Goal: Consume media (video, audio)

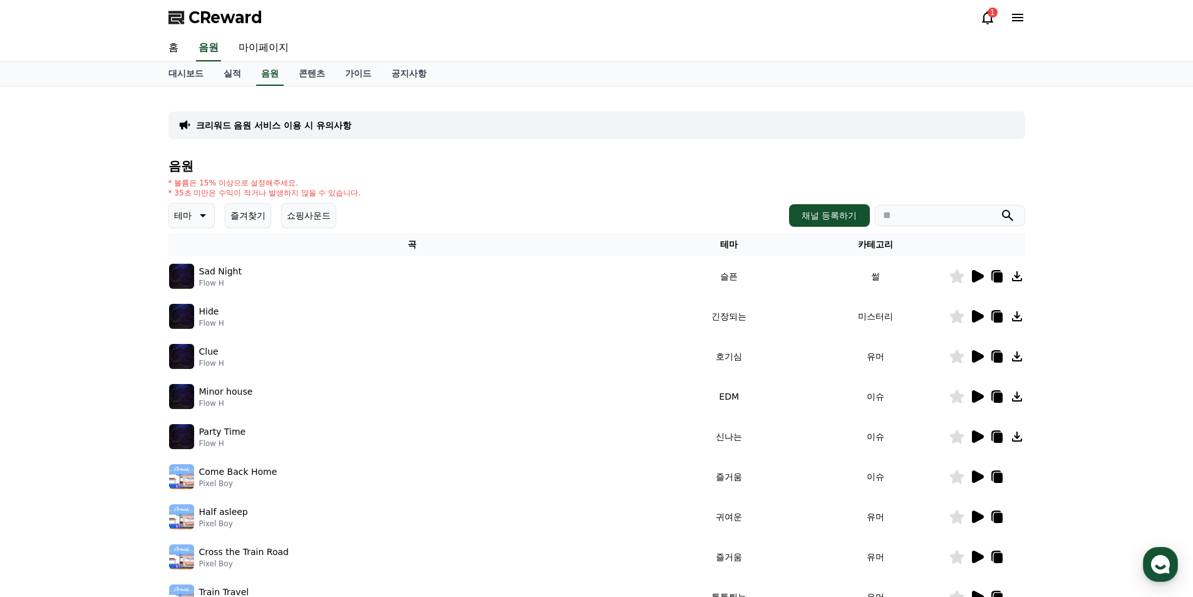
click at [199, 212] on icon at bounding box center [201, 215] width 15 height 15
click at [196, 282] on button "잔잔한" at bounding box center [188, 284] width 36 height 28
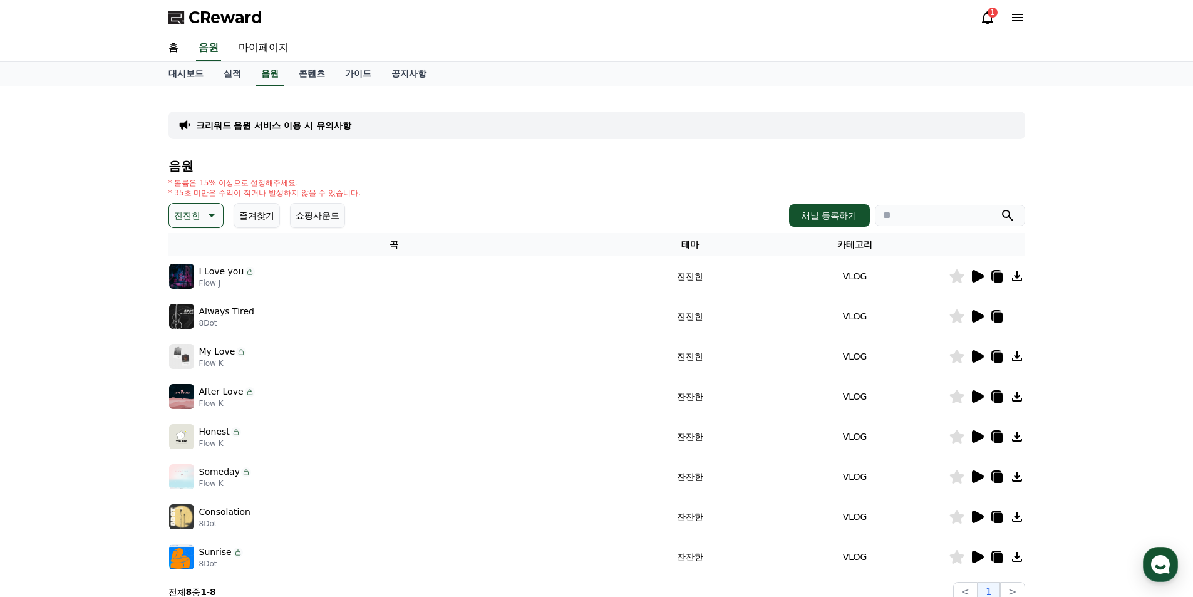
click at [981, 277] on icon at bounding box center [978, 276] width 12 height 13
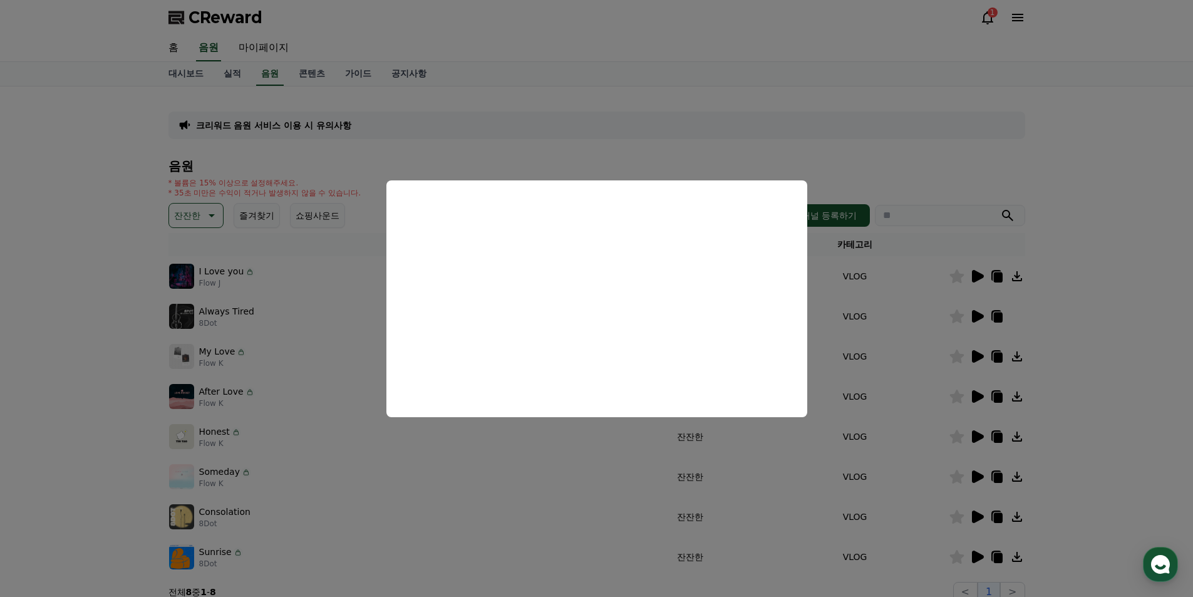
click at [1040, 128] on button "close modal" at bounding box center [596, 298] width 1193 height 597
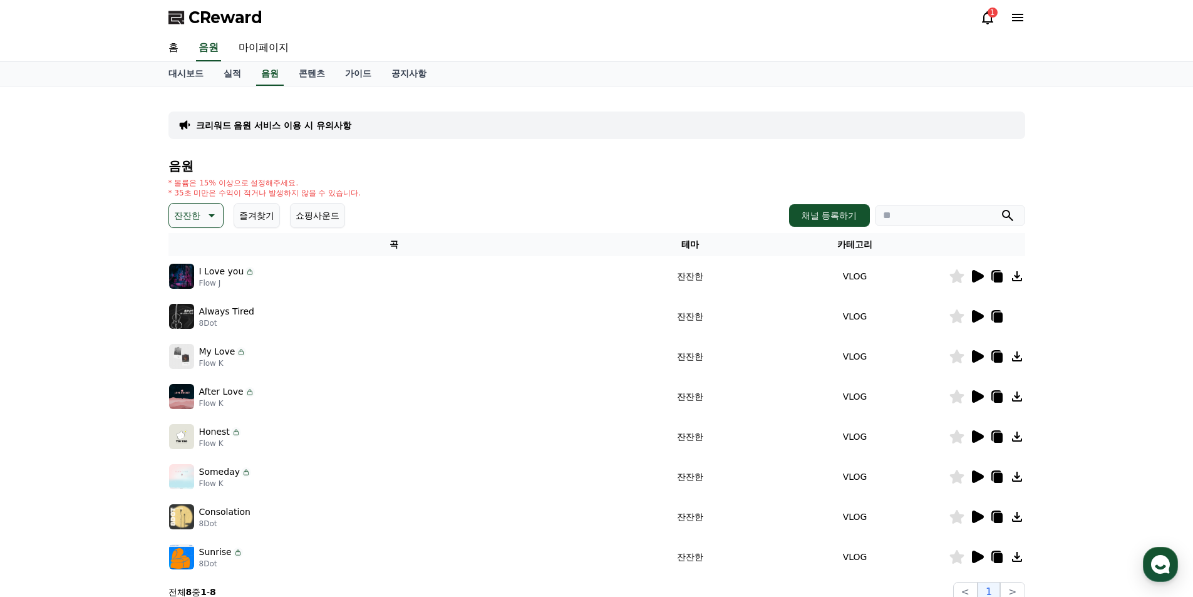
click at [978, 321] on icon at bounding box center [976, 316] width 15 height 15
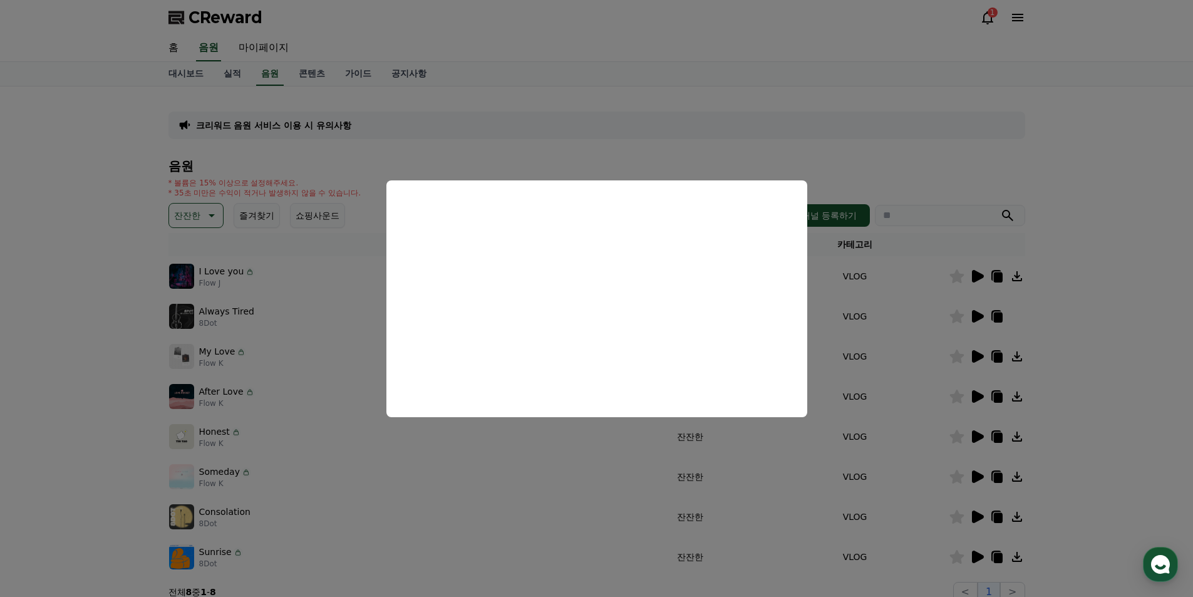
click at [1047, 144] on button "close modal" at bounding box center [596, 298] width 1193 height 597
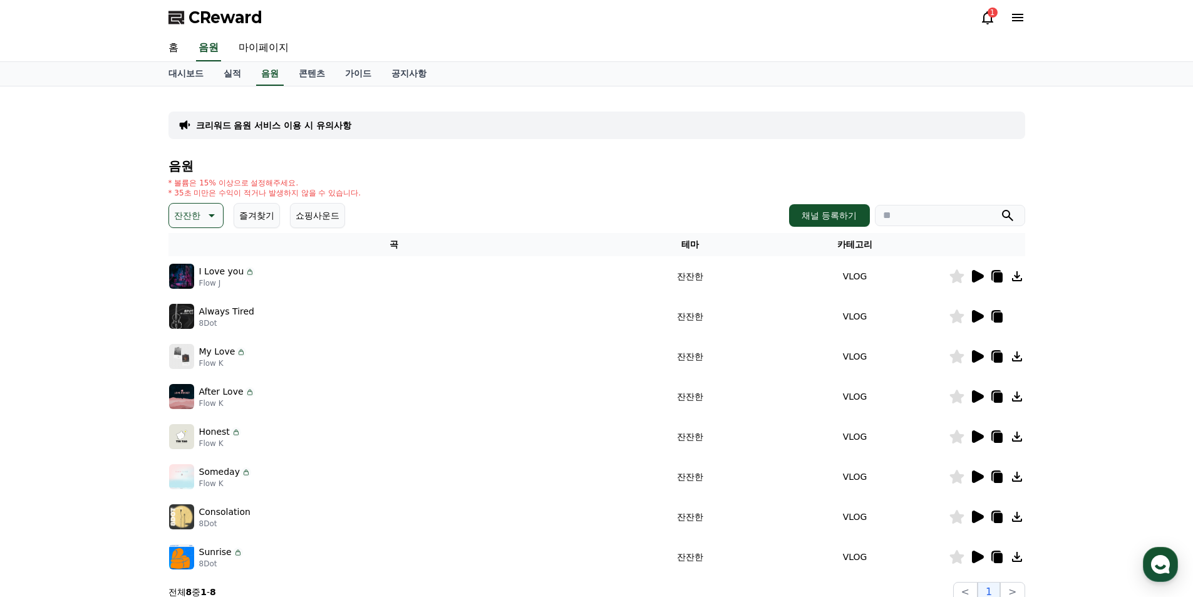
click at [978, 359] on icon at bounding box center [978, 356] width 12 height 13
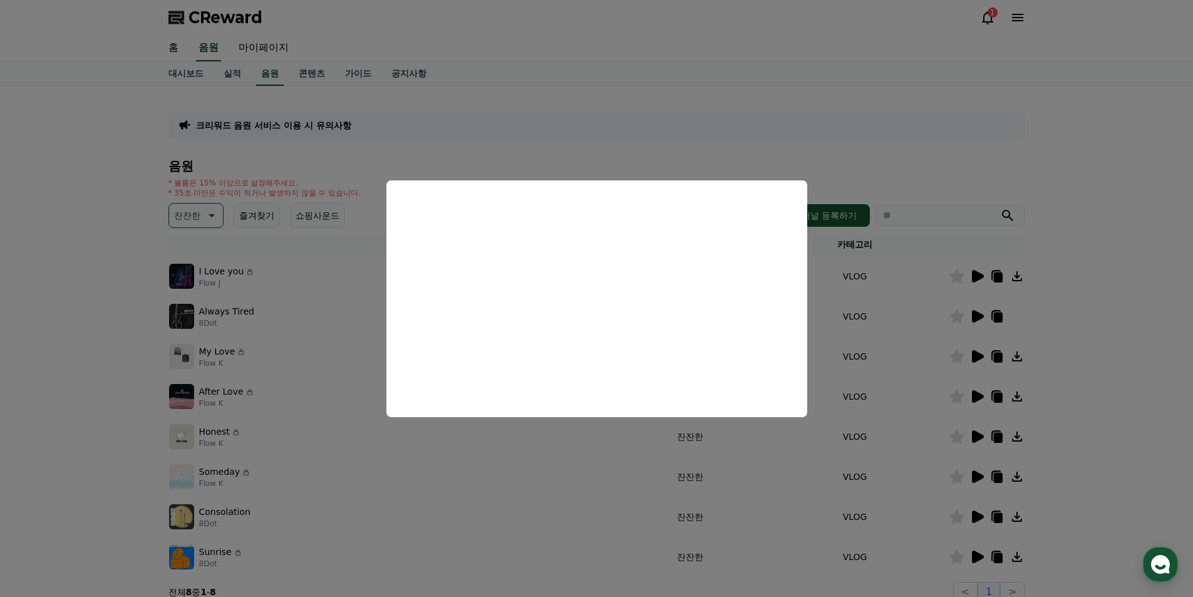
click at [1096, 136] on button "close modal" at bounding box center [596, 298] width 1193 height 597
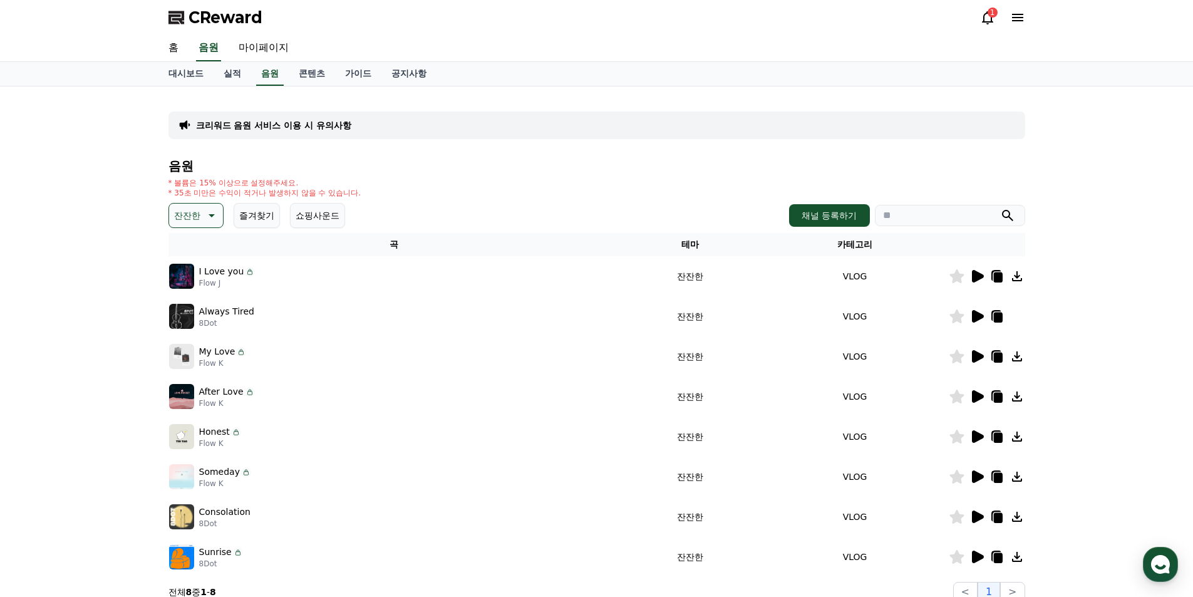
click at [979, 396] on icon at bounding box center [978, 396] width 12 height 13
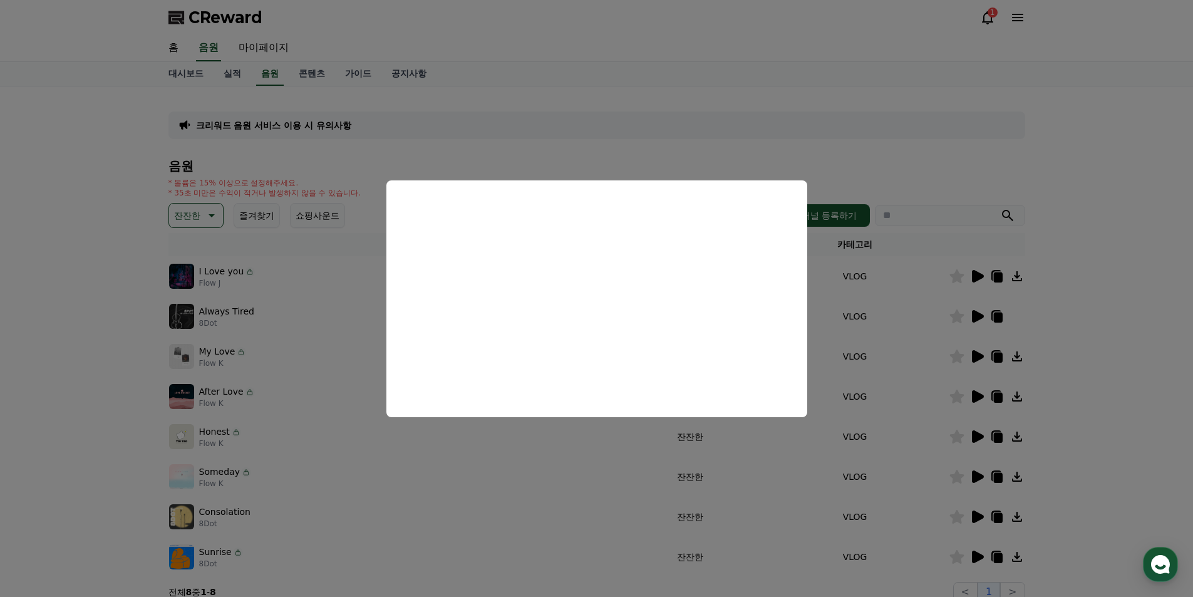
click at [1066, 139] on button "close modal" at bounding box center [596, 298] width 1193 height 597
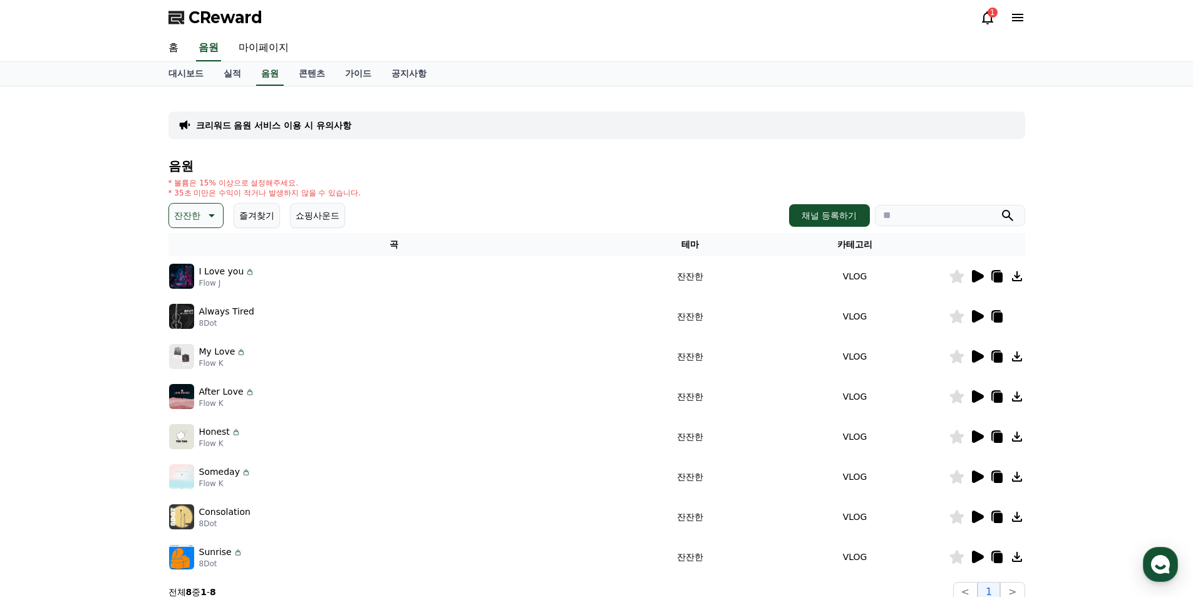
click at [975, 437] on icon at bounding box center [978, 436] width 12 height 13
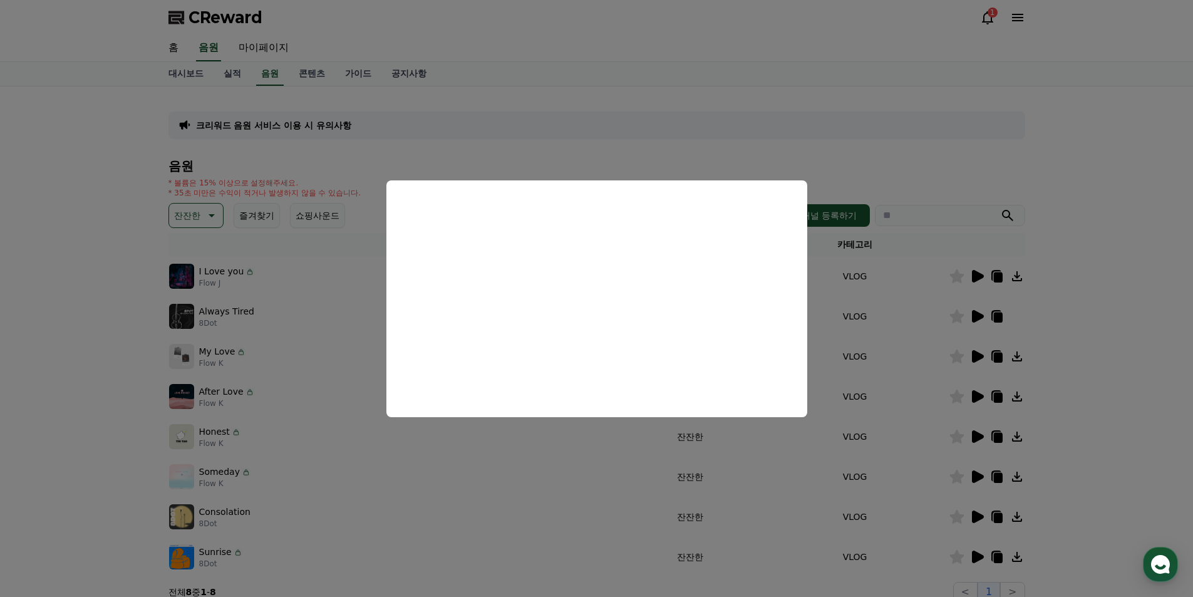
click at [1087, 154] on button "close modal" at bounding box center [596, 298] width 1193 height 597
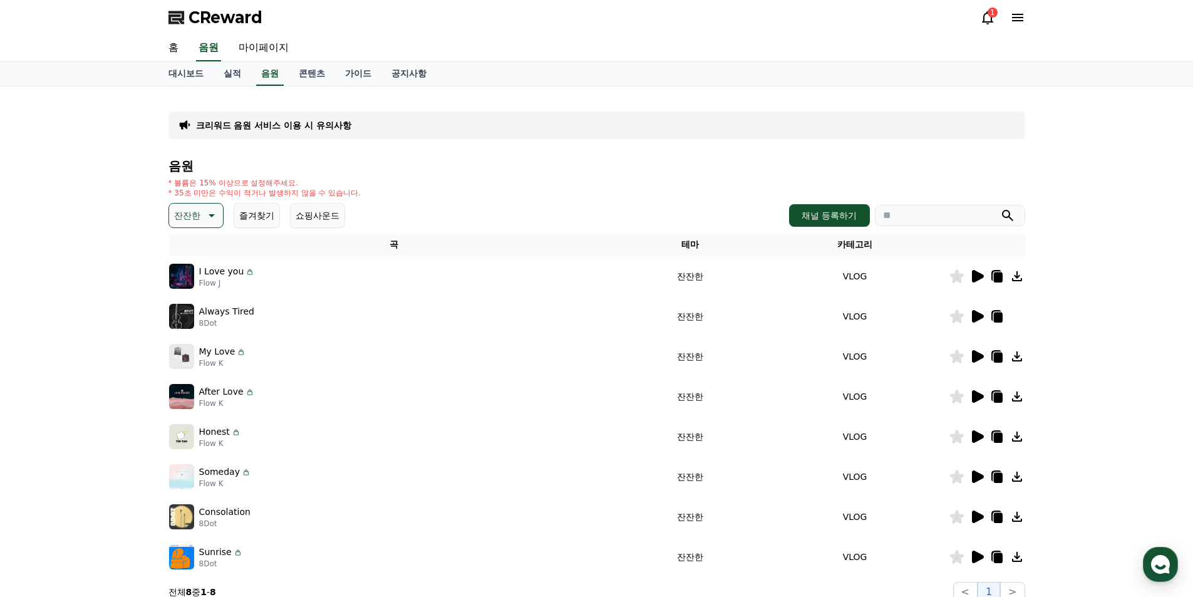
click at [978, 434] on icon at bounding box center [978, 436] width 12 height 13
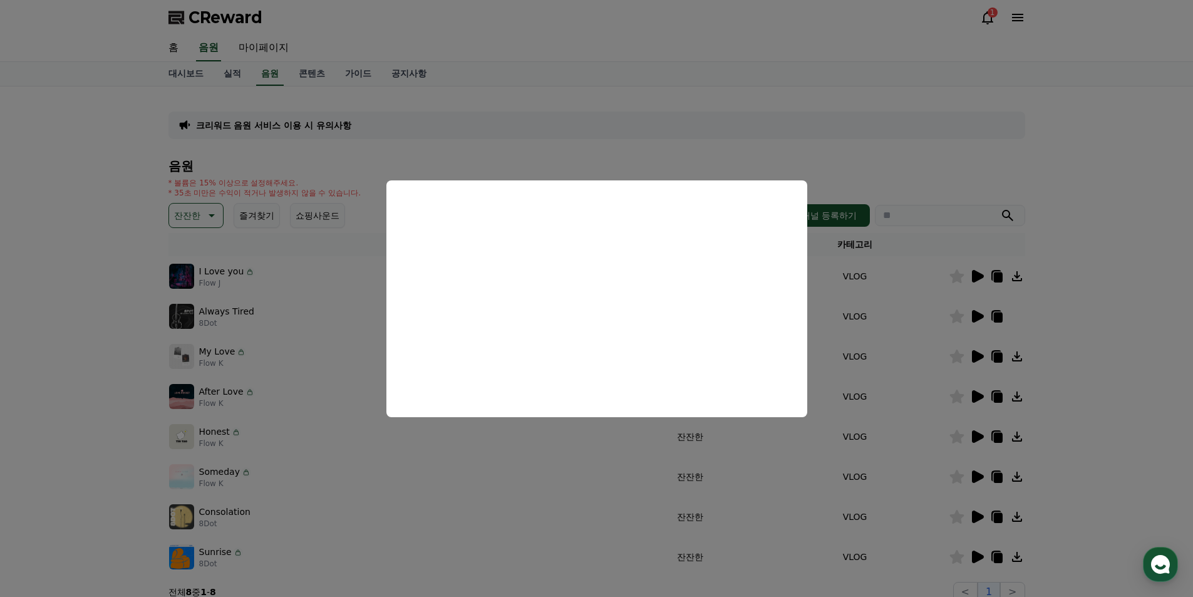
click at [1091, 213] on button "close modal" at bounding box center [596, 298] width 1193 height 597
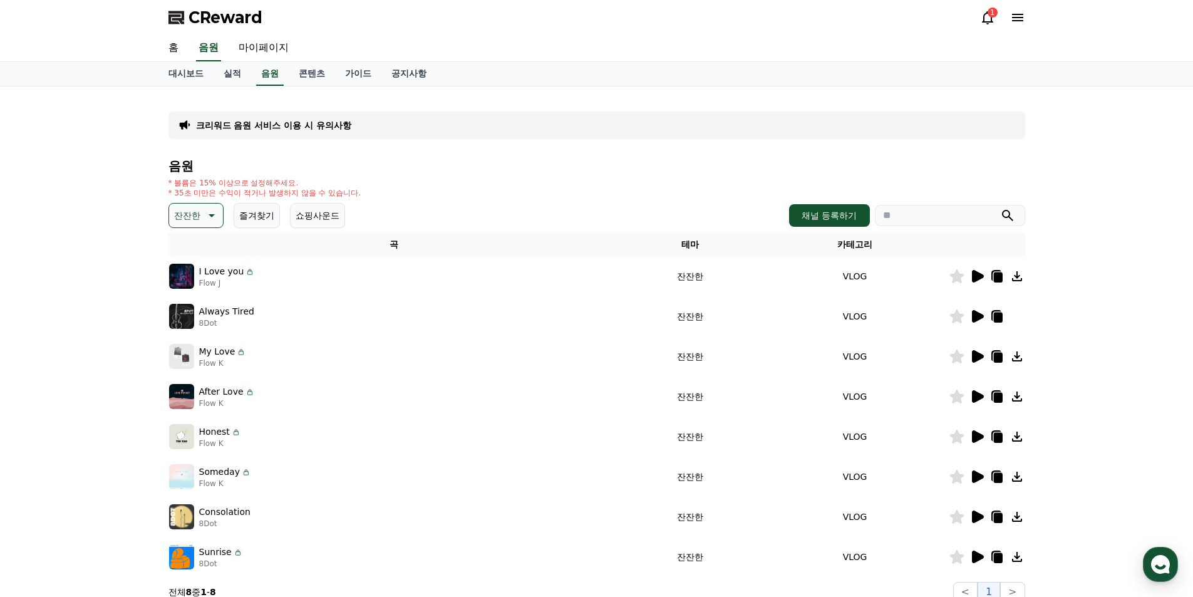
click at [1011, 441] on icon at bounding box center [1016, 436] width 15 height 15
